Goal: Register for event/course: Register for event/course

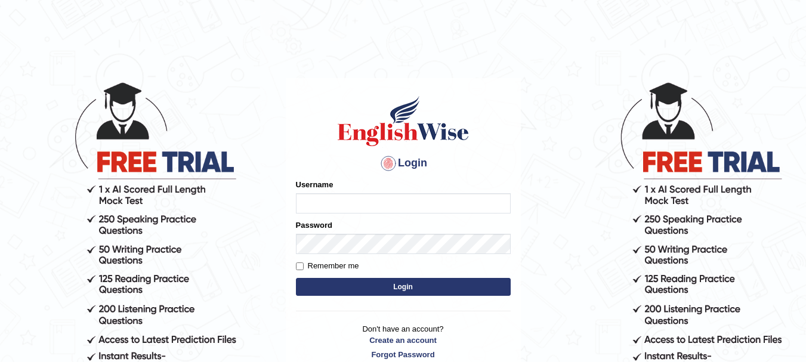
drag, startPoint x: 0, startPoint y: 0, endPoint x: 424, endPoint y: 211, distance: 473.6
click at [424, 211] on input "Username" at bounding box center [403, 203] width 215 height 20
type input "sajinaooo"
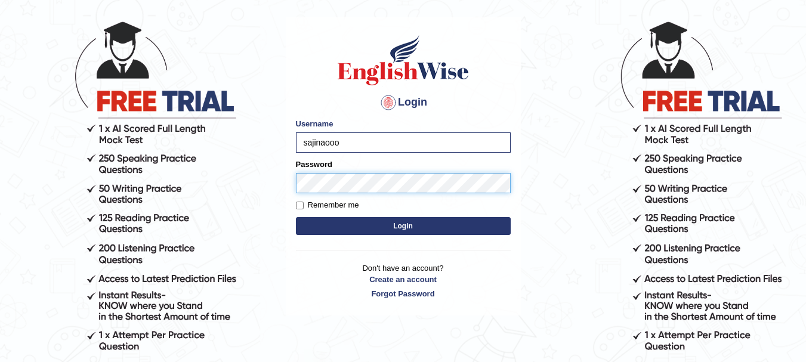
scroll to position [63, 0]
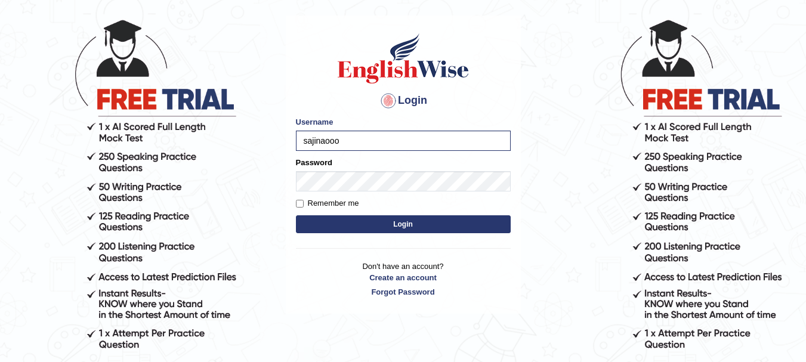
click at [491, 227] on button "Login" at bounding box center [403, 224] width 215 height 18
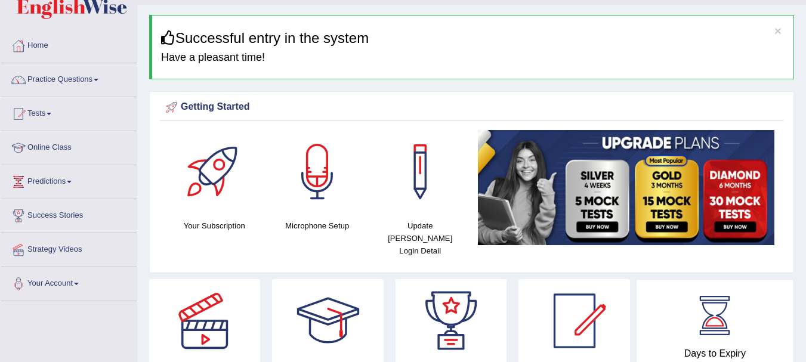
scroll to position [8, 0]
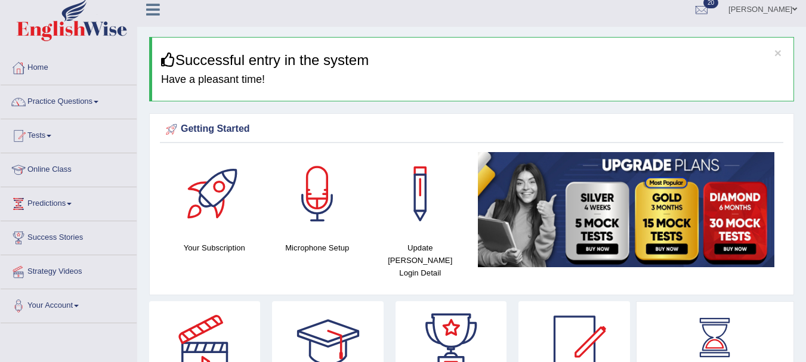
drag, startPoint x: 0, startPoint y: 0, endPoint x: 804, endPoint y: 61, distance: 806.0
click at [804, 61] on html "Toggle navigation Home Practice Questions Speaking Practice Read Aloud Repeat S…" at bounding box center [403, 173] width 806 height 362
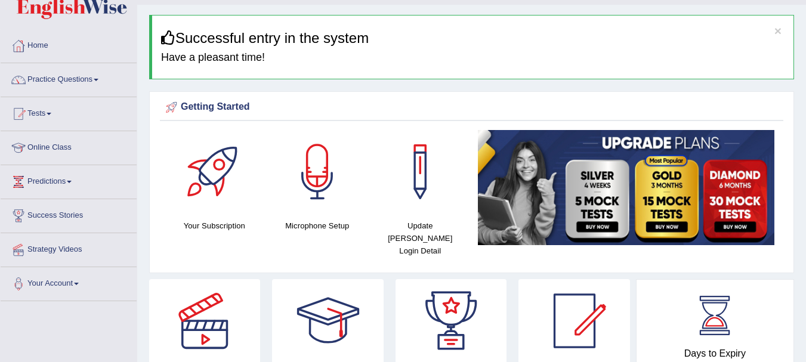
scroll to position [0, 0]
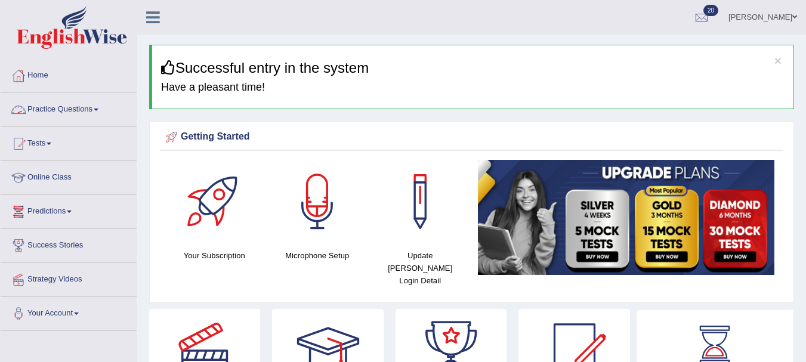
click at [99, 111] on link "Practice Questions" at bounding box center [69, 108] width 136 height 30
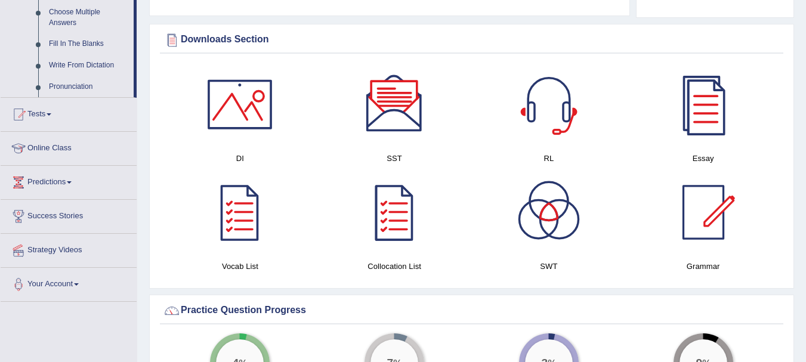
scroll to position [655, 0]
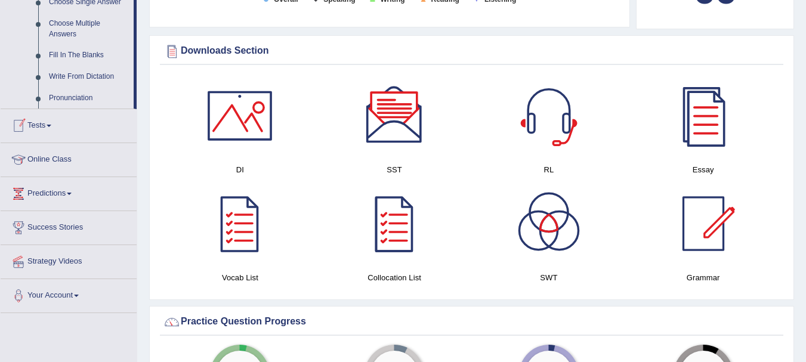
click at [51, 125] on span at bounding box center [49, 126] width 5 height 2
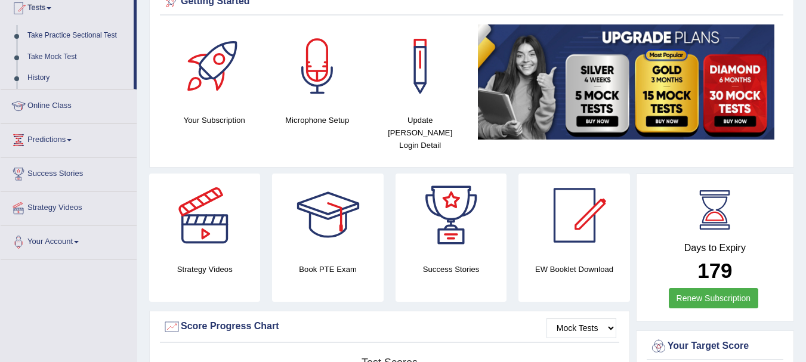
scroll to position [106, 0]
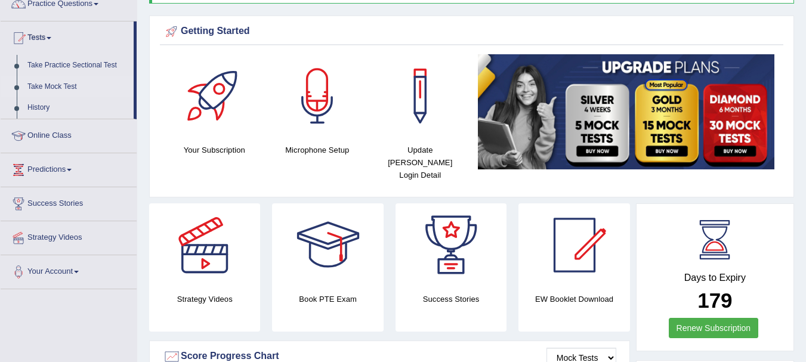
click at [47, 88] on link "Take Mock Test" at bounding box center [78, 86] width 112 height 21
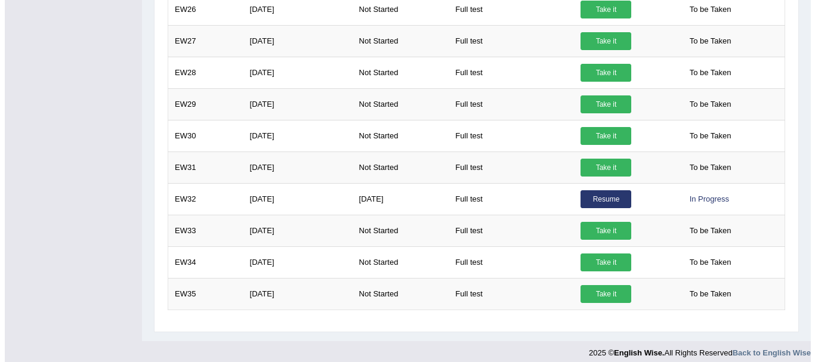
scroll to position [686, 0]
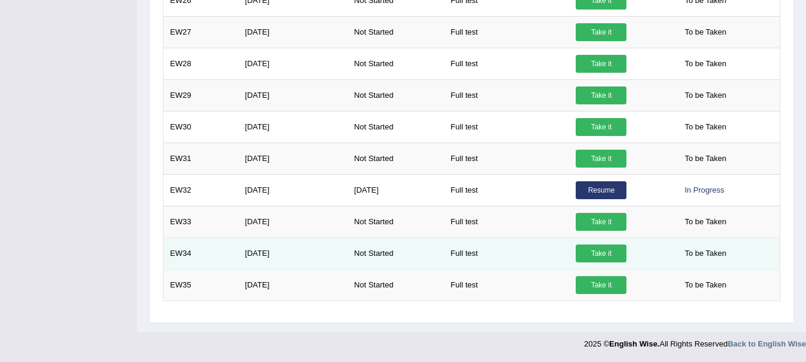
click at [619, 252] on link "Take it" at bounding box center [601, 254] width 51 height 18
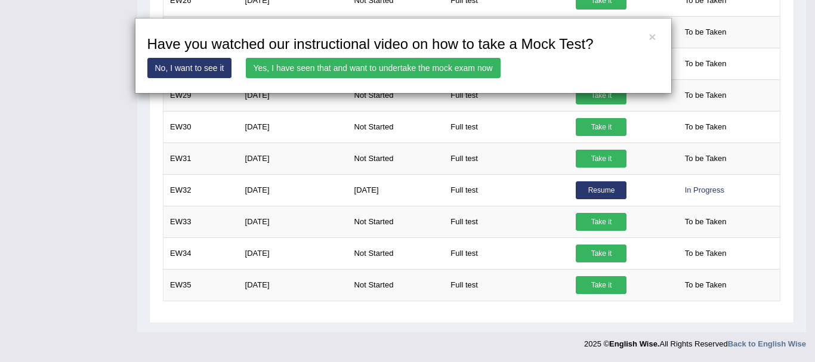
click at [273, 66] on link "Yes, I have seen that and want to undertake the mock exam now" at bounding box center [373, 68] width 255 height 20
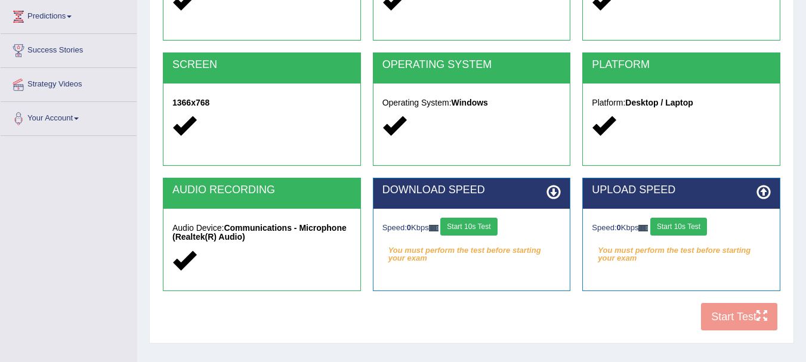
scroll to position [199, 0]
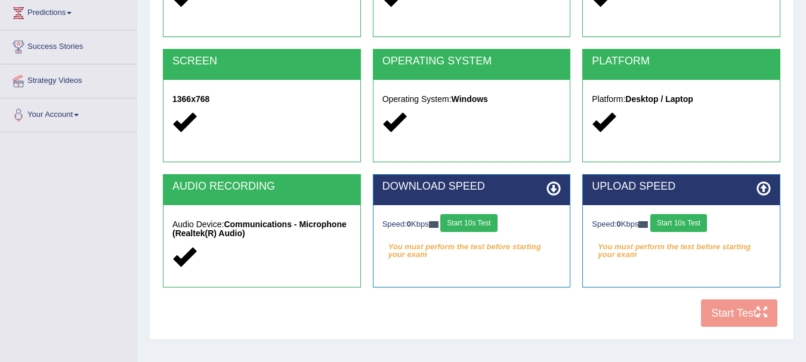
click at [484, 220] on button "Start 10s Test" at bounding box center [468, 223] width 57 height 18
click at [678, 221] on button "Start 10s Test" at bounding box center [678, 223] width 57 height 18
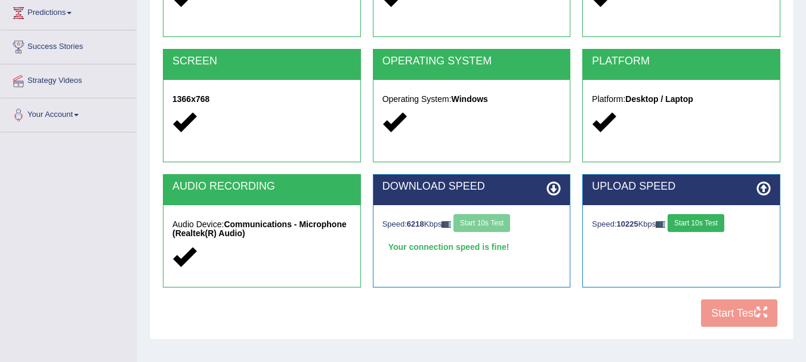
click at [699, 227] on button "Start 10s Test" at bounding box center [696, 223] width 57 height 18
click at [739, 317] on button "Start Test" at bounding box center [739, 313] width 76 height 27
